Goal: Task Accomplishment & Management: Use online tool/utility

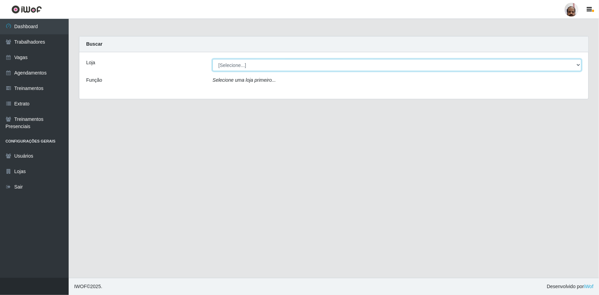
click at [580, 65] on select "[Selecione...] Mar Vermelho - Loja 05" at bounding box center [397, 65] width 369 height 12
select select "252"
click at [213, 59] on select "[Selecione...] Mar Vermelho - Loja 05" at bounding box center [397, 65] width 369 height 12
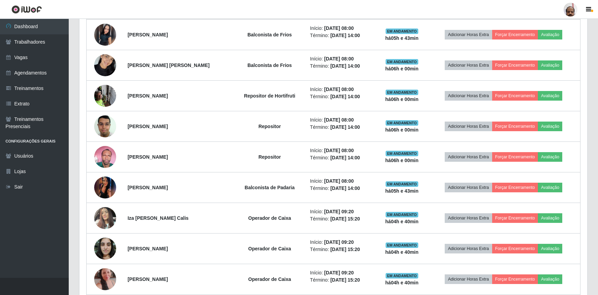
scroll to position [343, 0]
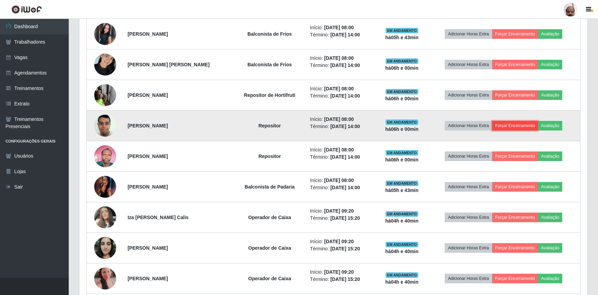
click at [510, 123] on button "Forçar Encerramento" at bounding box center [515, 126] width 46 height 10
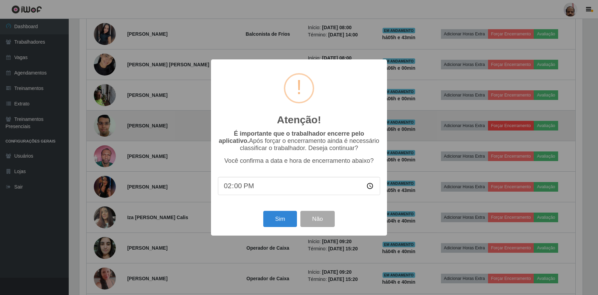
scroll to position [143, 504]
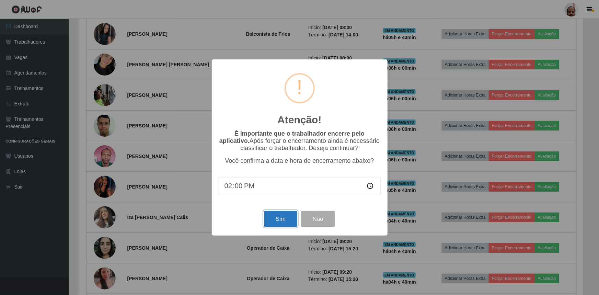
click at [287, 218] on button "Sim" at bounding box center [280, 219] width 33 height 16
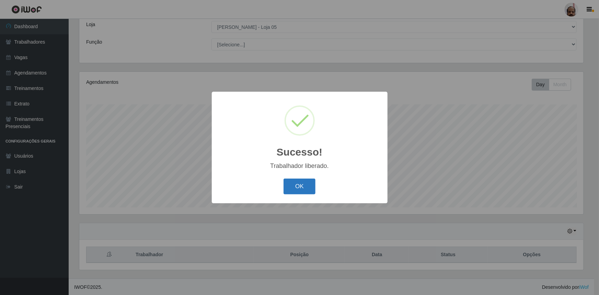
click at [305, 188] on button "OK" at bounding box center [300, 187] width 32 height 16
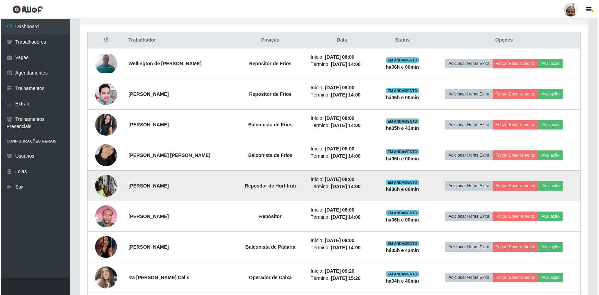
scroll to position [257, 0]
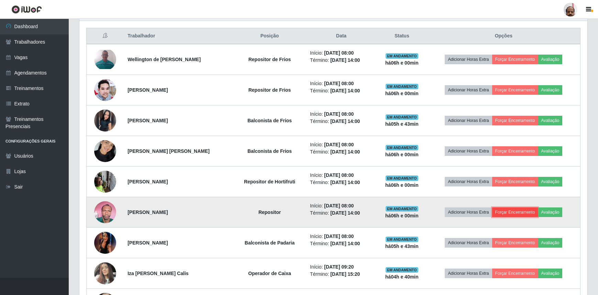
click at [506, 211] on button "Forçar Encerramento" at bounding box center [515, 212] width 46 height 10
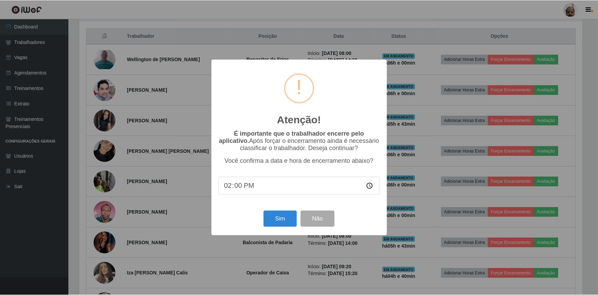
scroll to position [143, 504]
click at [286, 222] on button "Sim" at bounding box center [280, 219] width 33 height 16
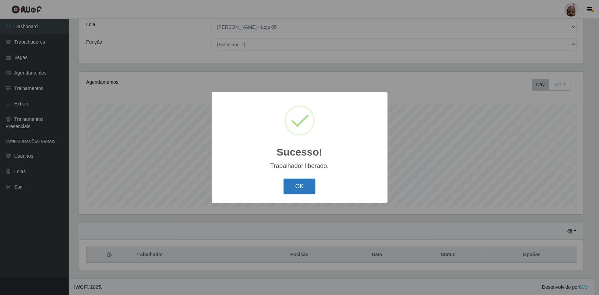
click at [313, 189] on button "OK" at bounding box center [300, 187] width 32 height 16
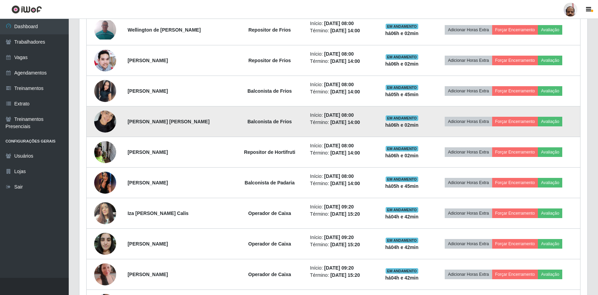
scroll to position [288, 0]
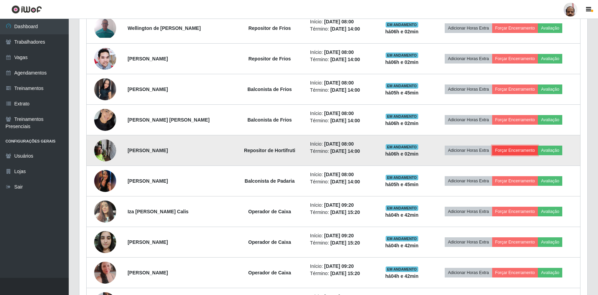
click at [515, 149] on button "Forçar Encerramento" at bounding box center [515, 151] width 46 height 10
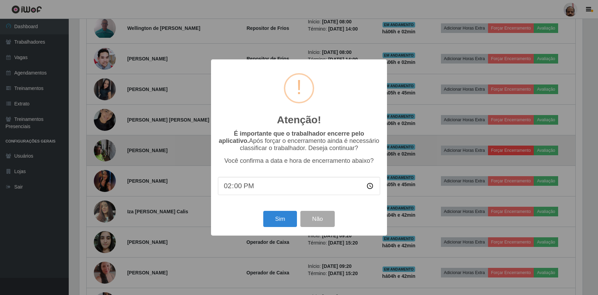
scroll to position [143, 504]
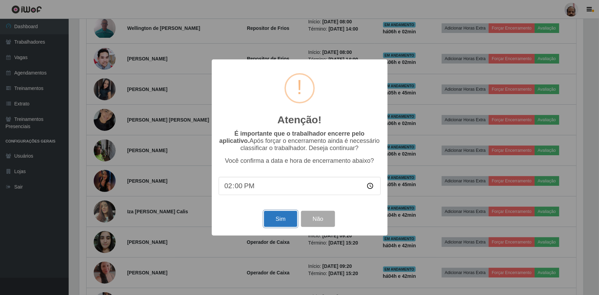
click at [280, 215] on button "Sim" at bounding box center [280, 219] width 33 height 16
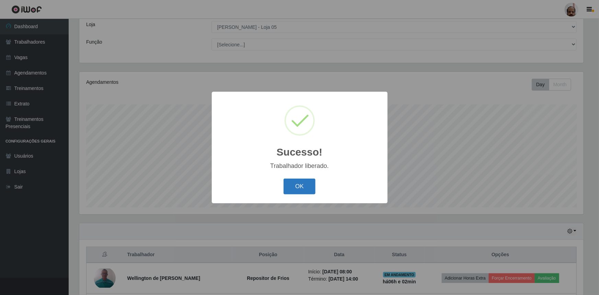
click at [295, 183] on button "OK" at bounding box center [300, 187] width 32 height 16
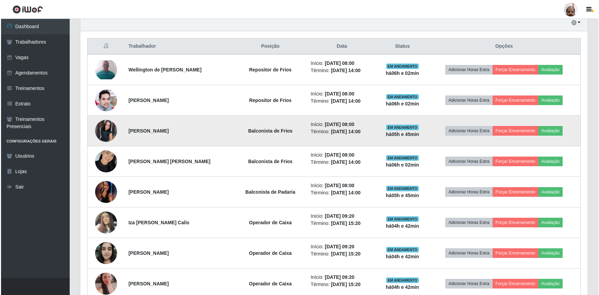
scroll to position [257, 0]
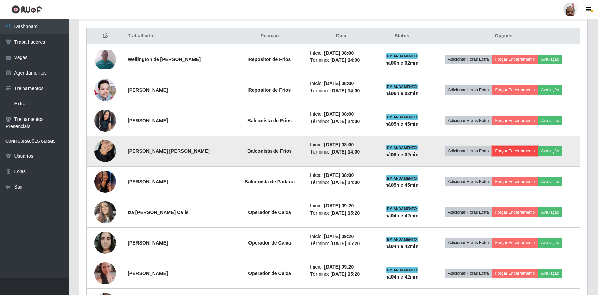
click at [509, 149] on button "Forçar Encerramento" at bounding box center [515, 151] width 46 height 10
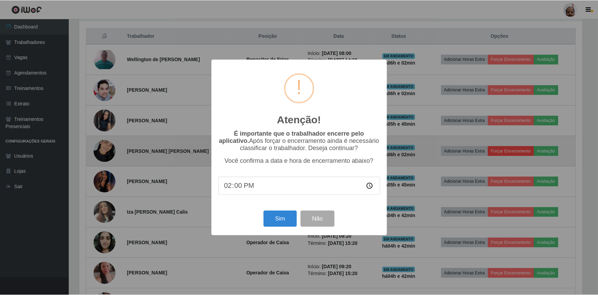
scroll to position [143, 504]
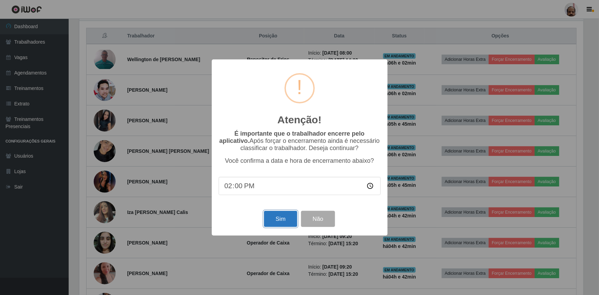
click at [281, 218] on button "Sim" at bounding box center [280, 219] width 33 height 16
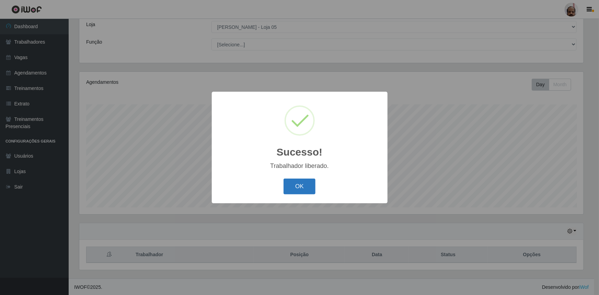
click at [295, 184] on button "OK" at bounding box center [300, 187] width 32 height 16
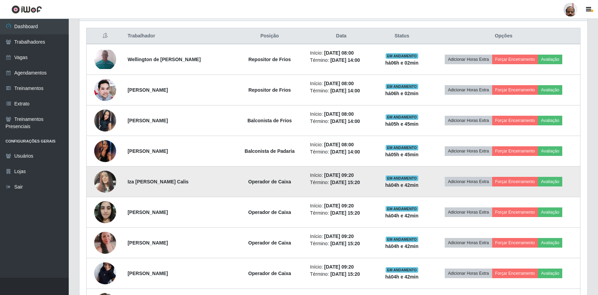
scroll to position [226, 0]
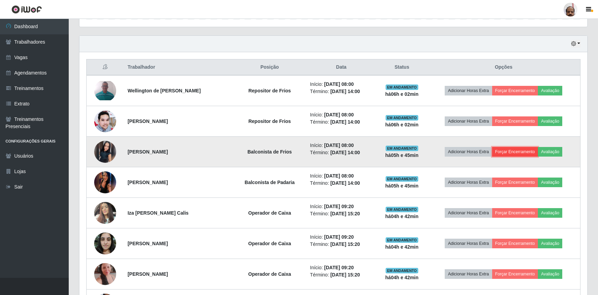
click at [513, 151] on button "Forçar Encerramento" at bounding box center [515, 152] width 46 height 10
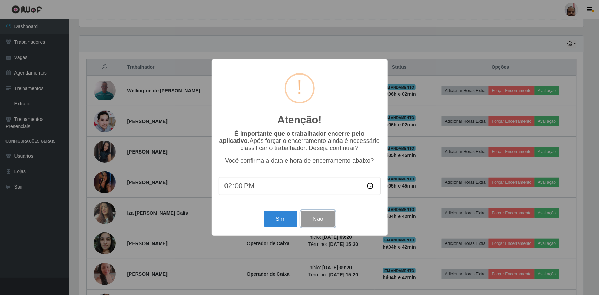
click at [317, 219] on button "Não" at bounding box center [318, 219] width 34 height 16
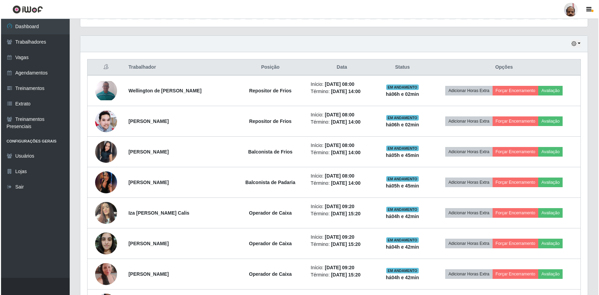
scroll to position [143, 508]
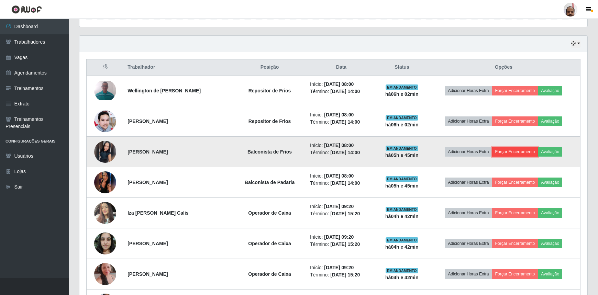
click at [516, 153] on button "Forçar Encerramento" at bounding box center [515, 152] width 46 height 10
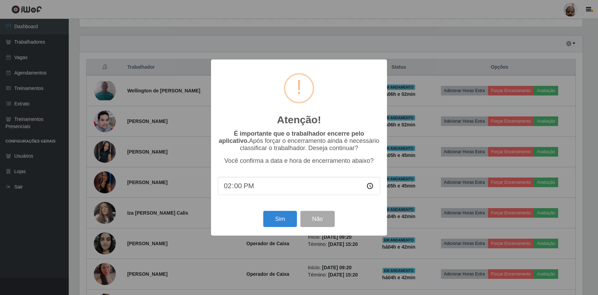
scroll to position [0, 0]
click at [279, 221] on button "Sim" at bounding box center [280, 219] width 33 height 16
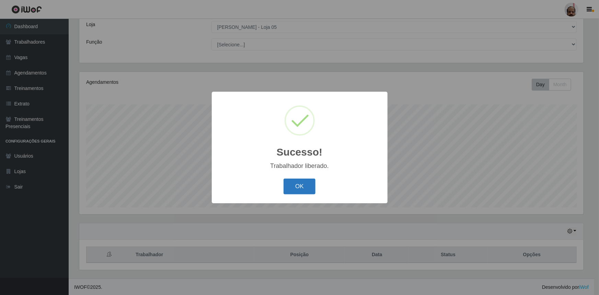
click at [292, 189] on button "OK" at bounding box center [300, 187] width 32 height 16
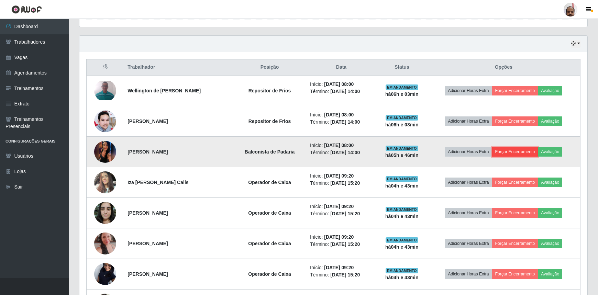
click at [524, 151] on button "Forçar Encerramento" at bounding box center [515, 152] width 46 height 10
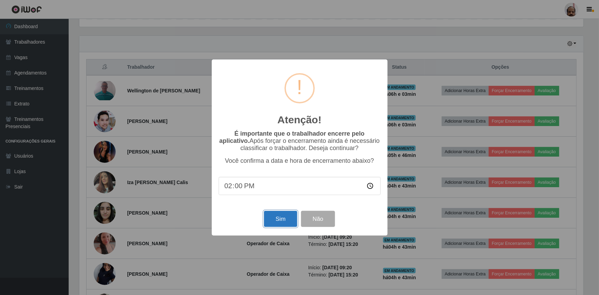
click at [278, 222] on button "Sim" at bounding box center [280, 219] width 33 height 16
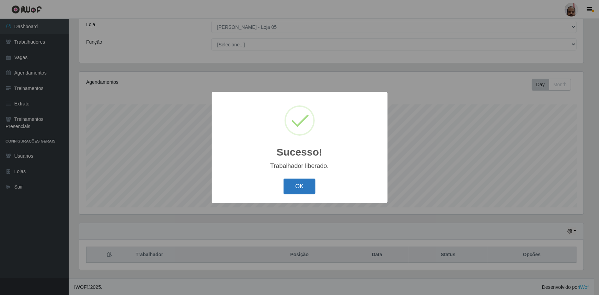
click at [309, 186] on button "OK" at bounding box center [300, 187] width 32 height 16
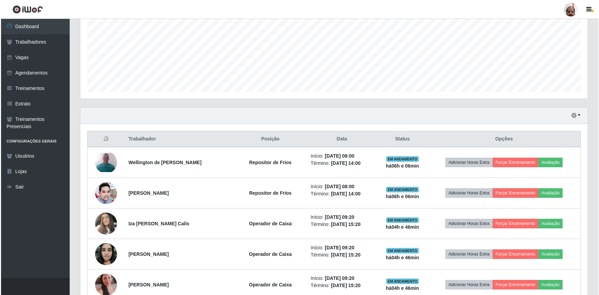
scroll to position [163, 0]
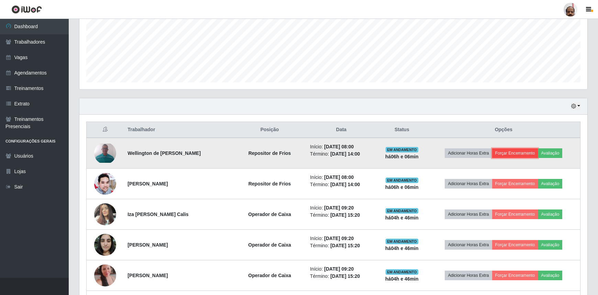
click at [514, 154] on button "Forçar Encerramento" at bounding box center [515, 153] width 46 height 10
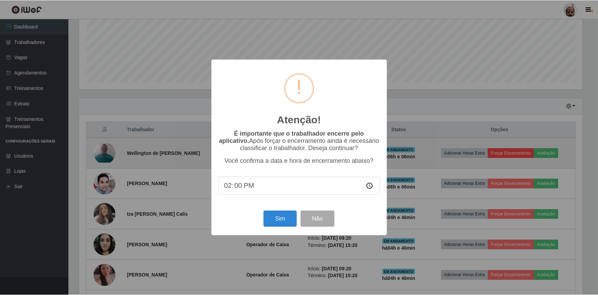
scroll to position [143, 504]
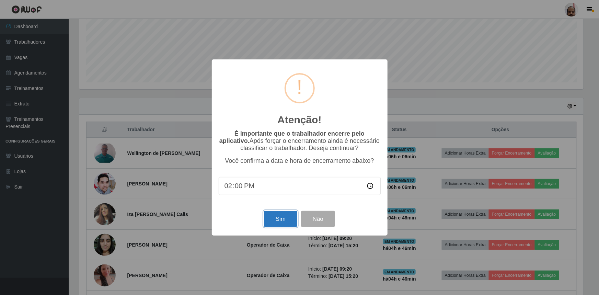
click at [290, 220] on button "Sim" at bounding box center [280, 219] width 33 height 16
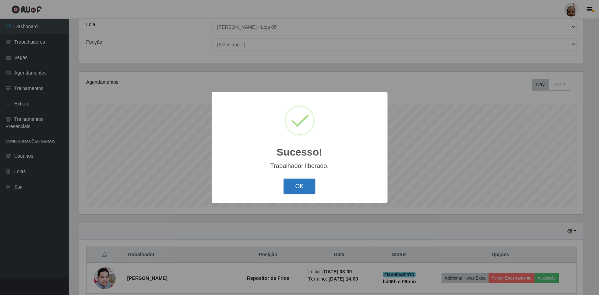
click at [305, 189] on button "OK" at bounding box center [300, 187] width 32 height 16
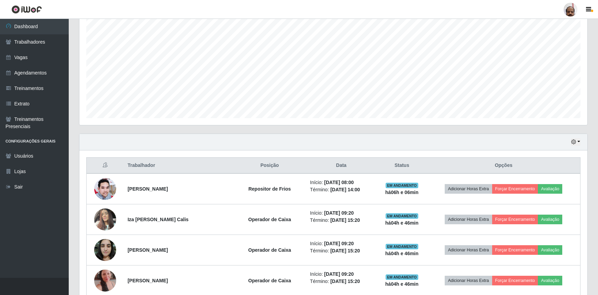
scroll to position [163, 0]
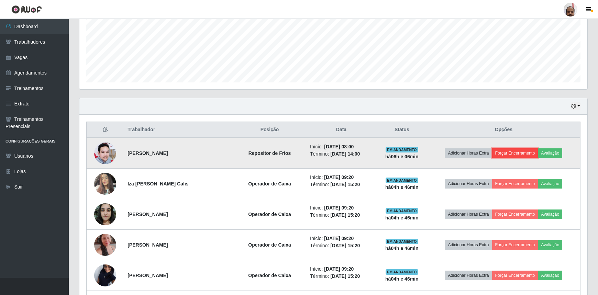
click at [530, 152] on button "Forçar Encerramento" at bounding box center [515, 153] width 46 height 10
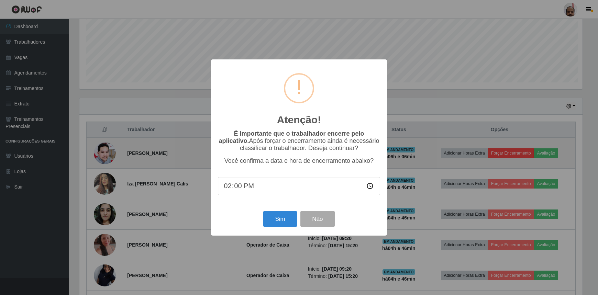
scroll to position [143, 504]
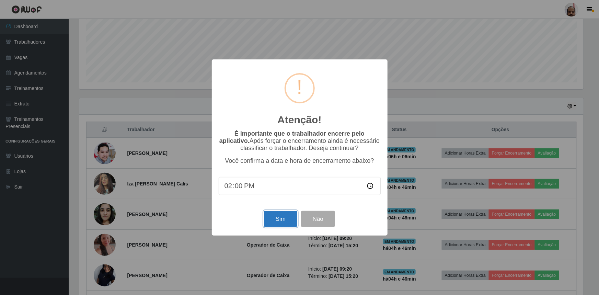
click at [292, 223] on button "Sim" at bounding box center [280, 219] width 33 height 16
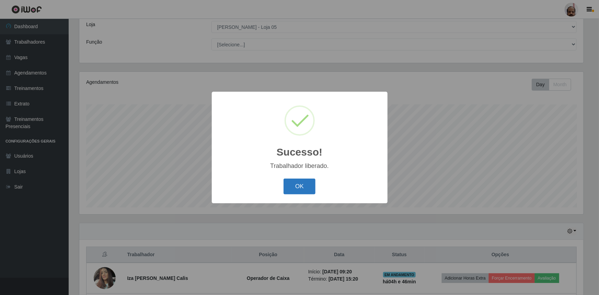
click at [303, 189] on button "OK" at bounding box center [300, 187] width 32 height 16
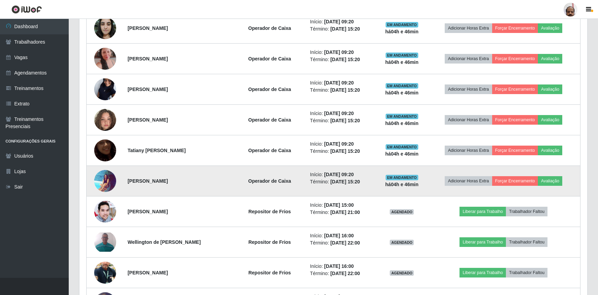
scroll to position [319, 0]
